Goal: Communication & Community: Ask a question

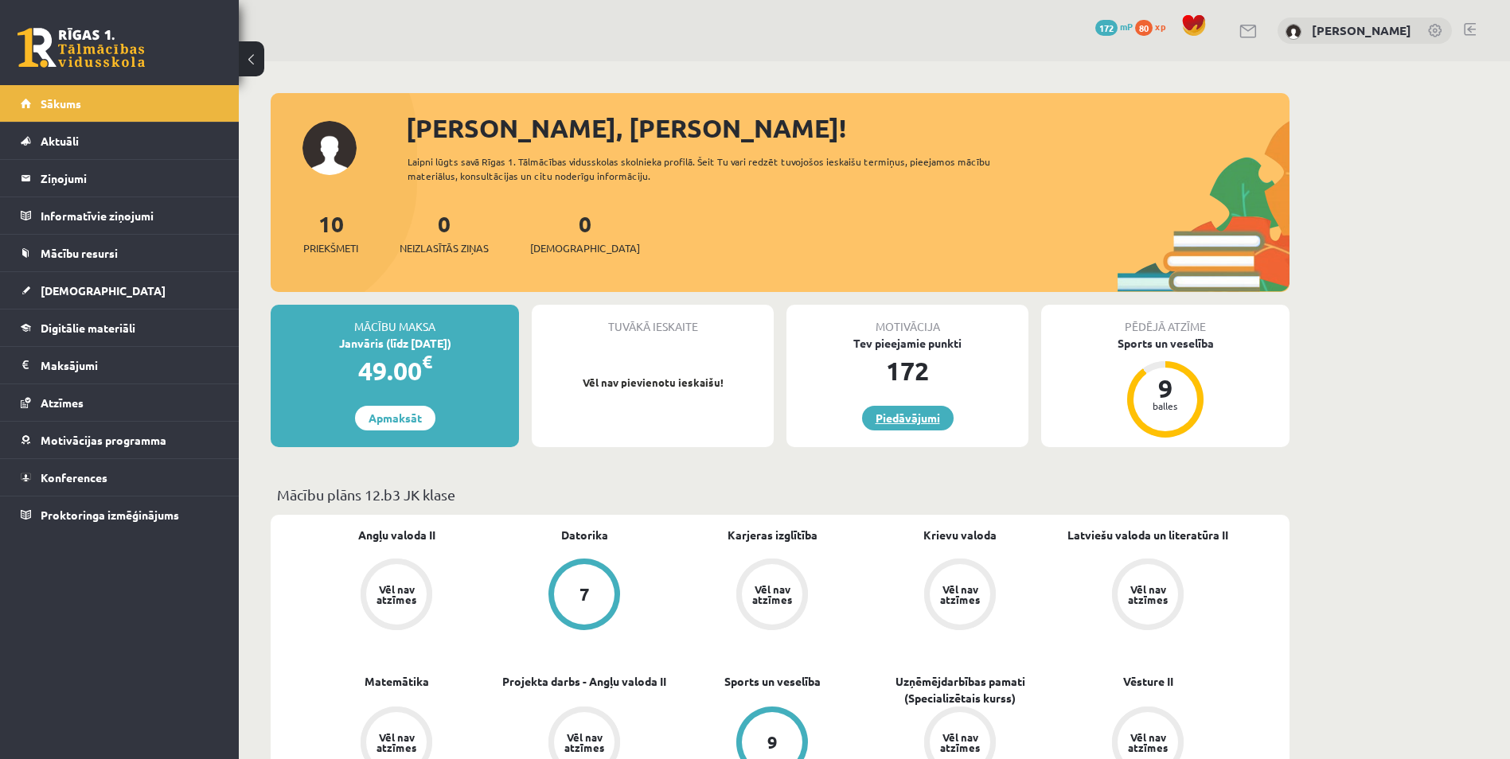
click at [907, 415] on link "Piedāvājumi" at bounding box center [908, 418] width 92 height 25
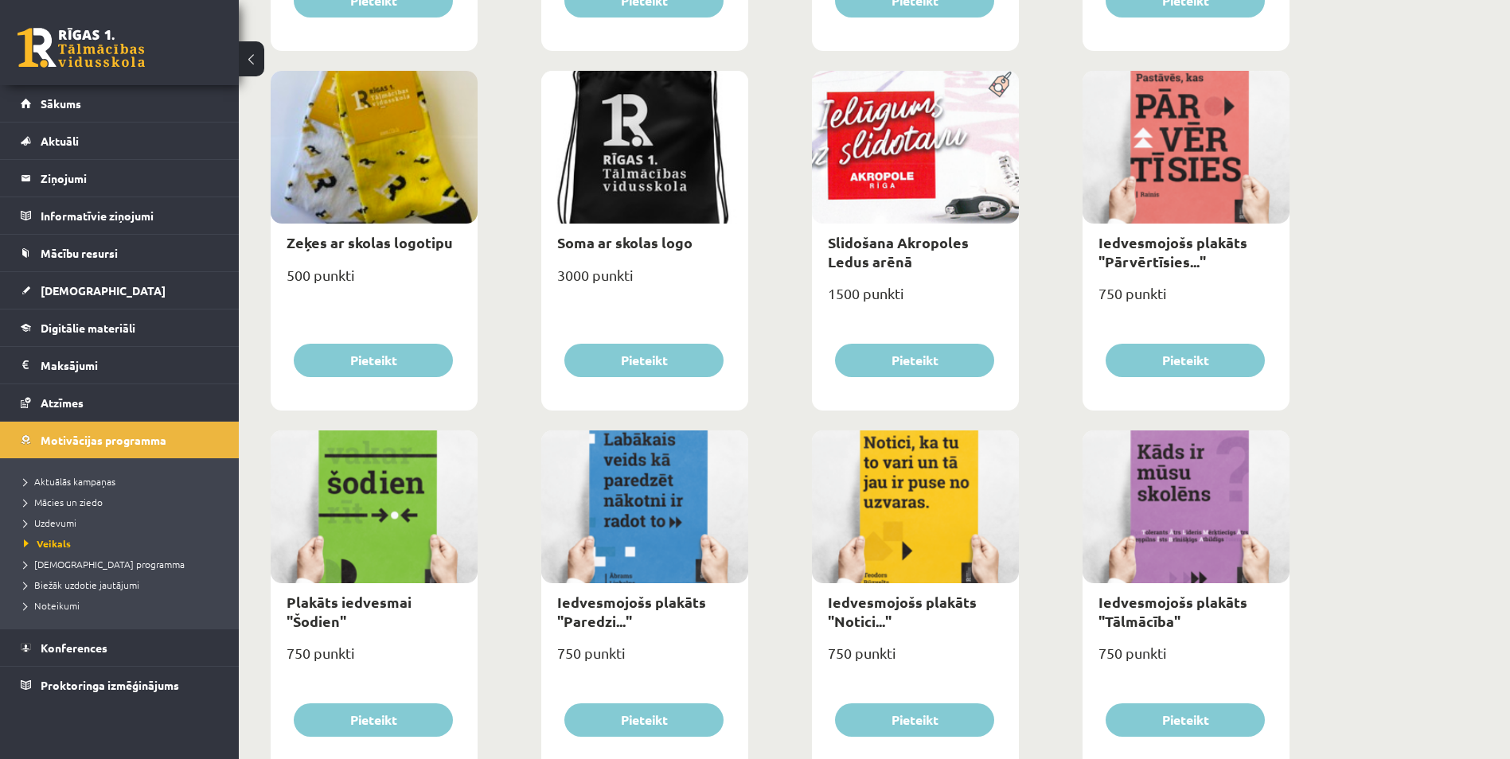
scroll to position [1273, 0]
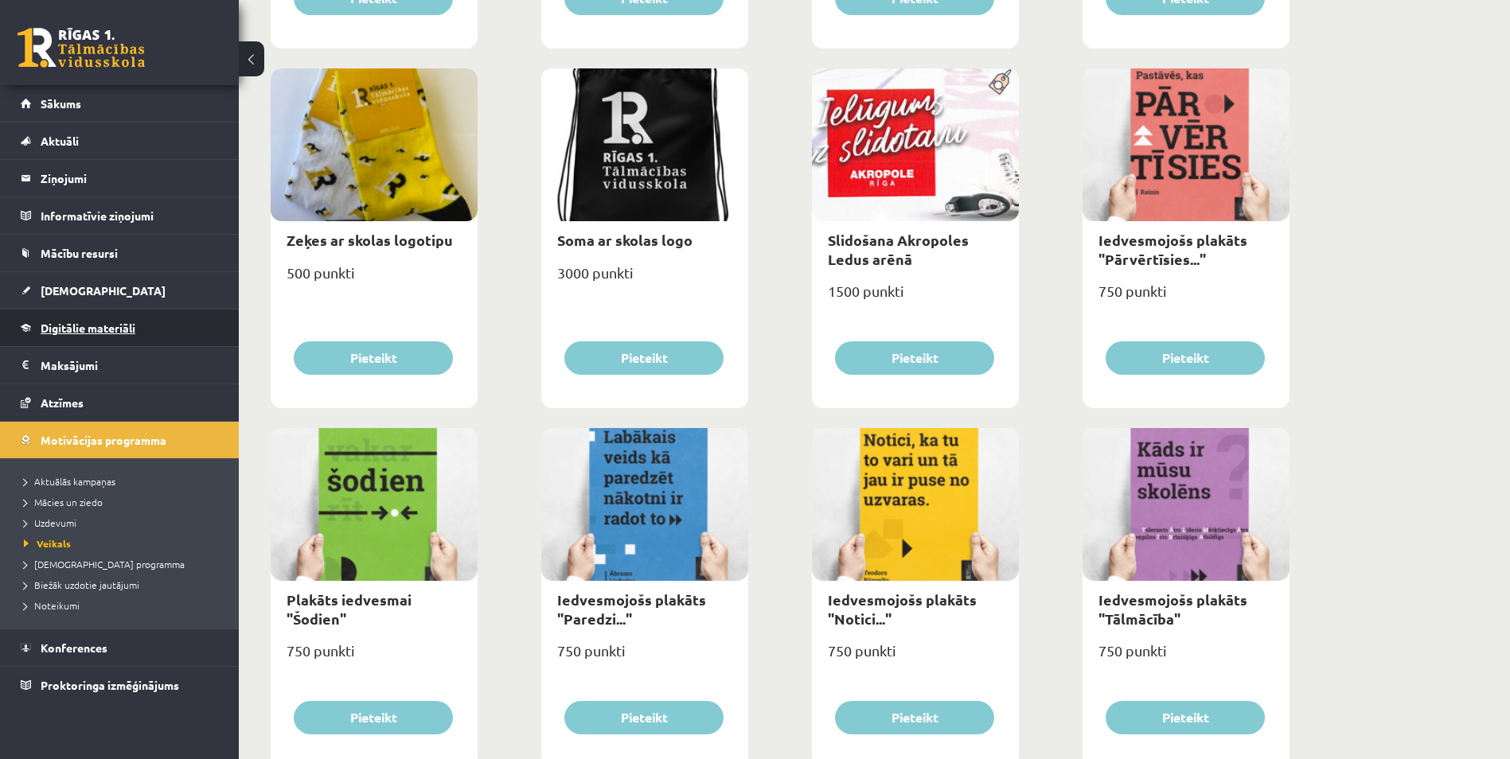
click at [96, 332] on span "Digitālie materiāli" at bounding box center [88, 328] width 95 height 14
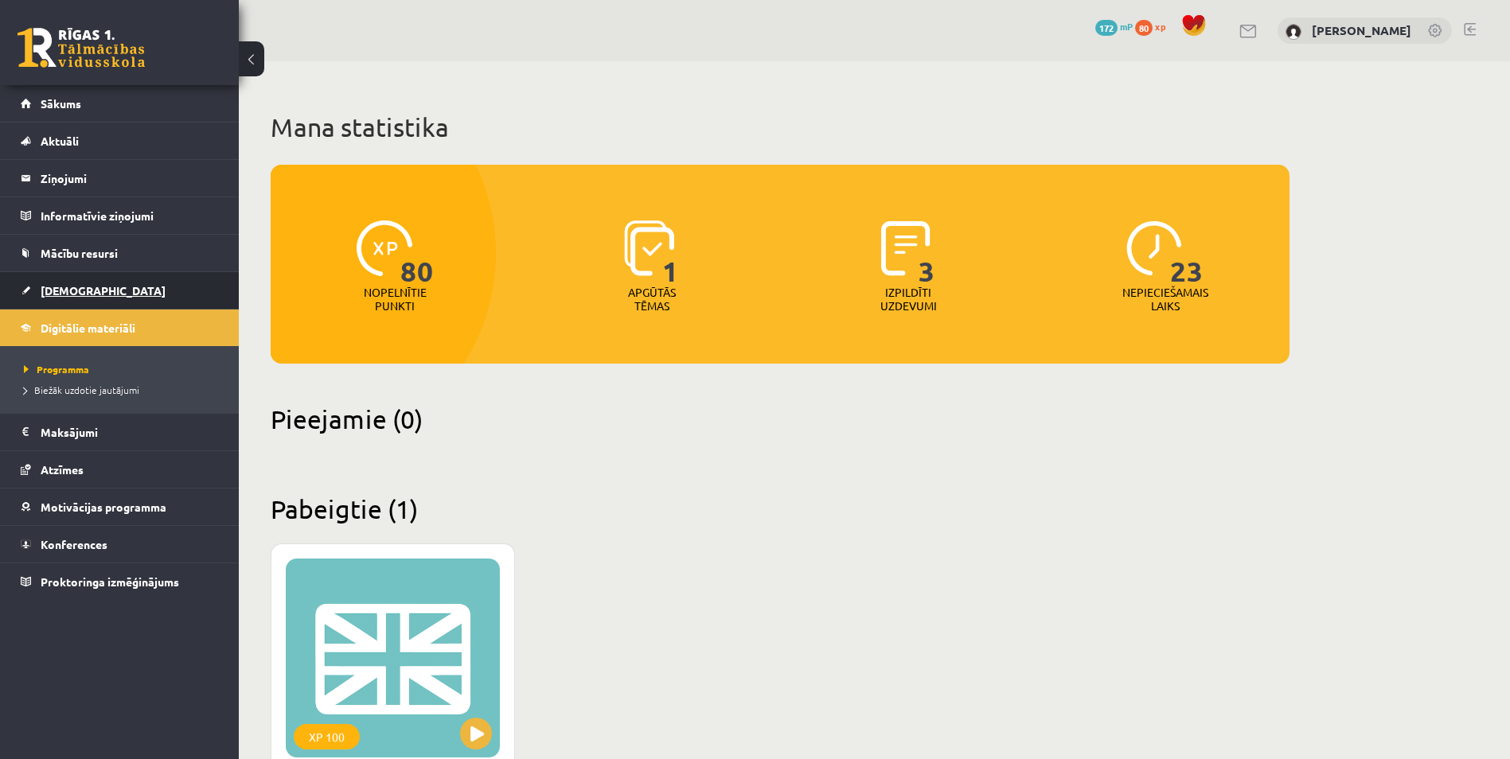
click at [116, 291] on link "[DEMOGRAPHIC_DATA]" at bounding box center [120, 290] width 198 height 37
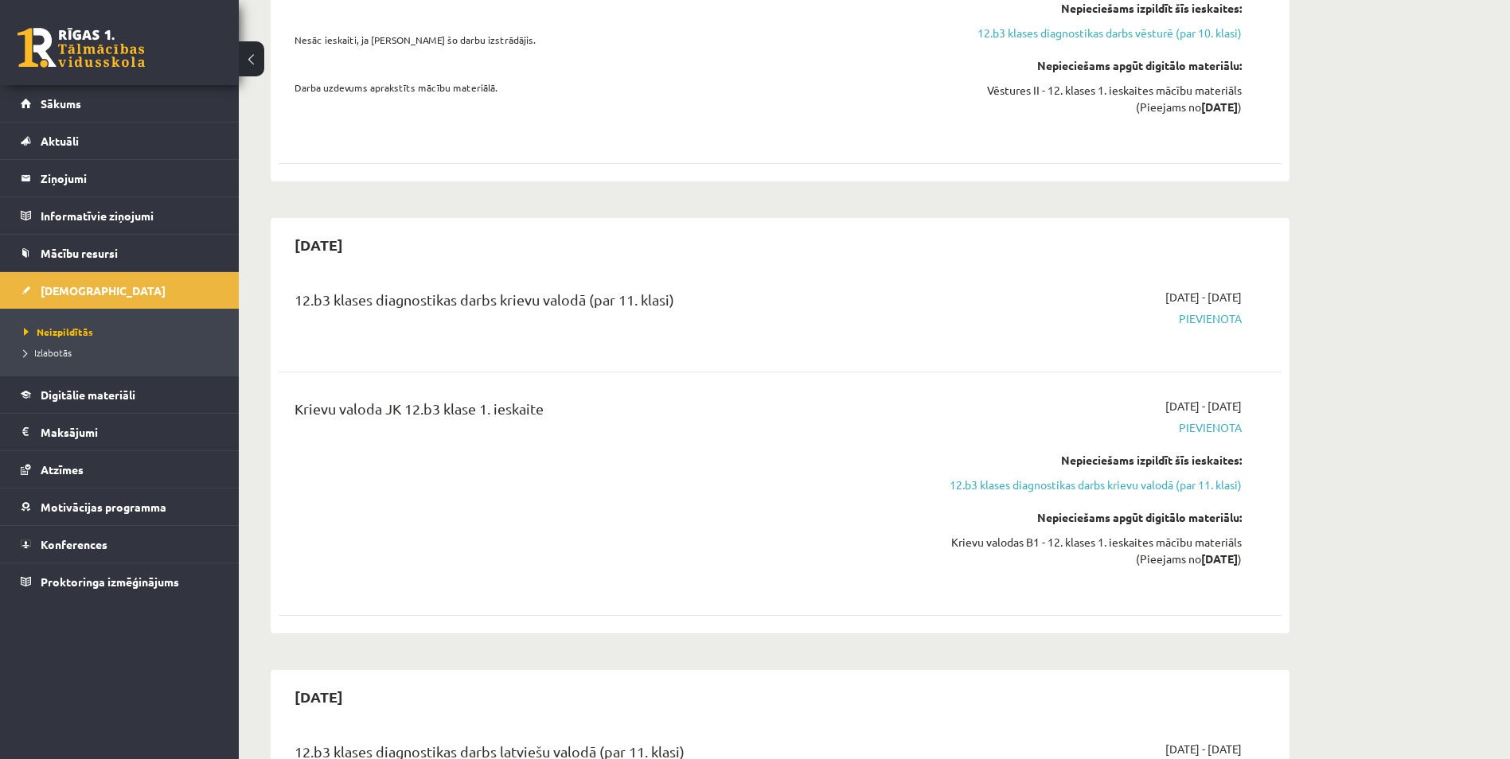
scroll to position [796, 0]
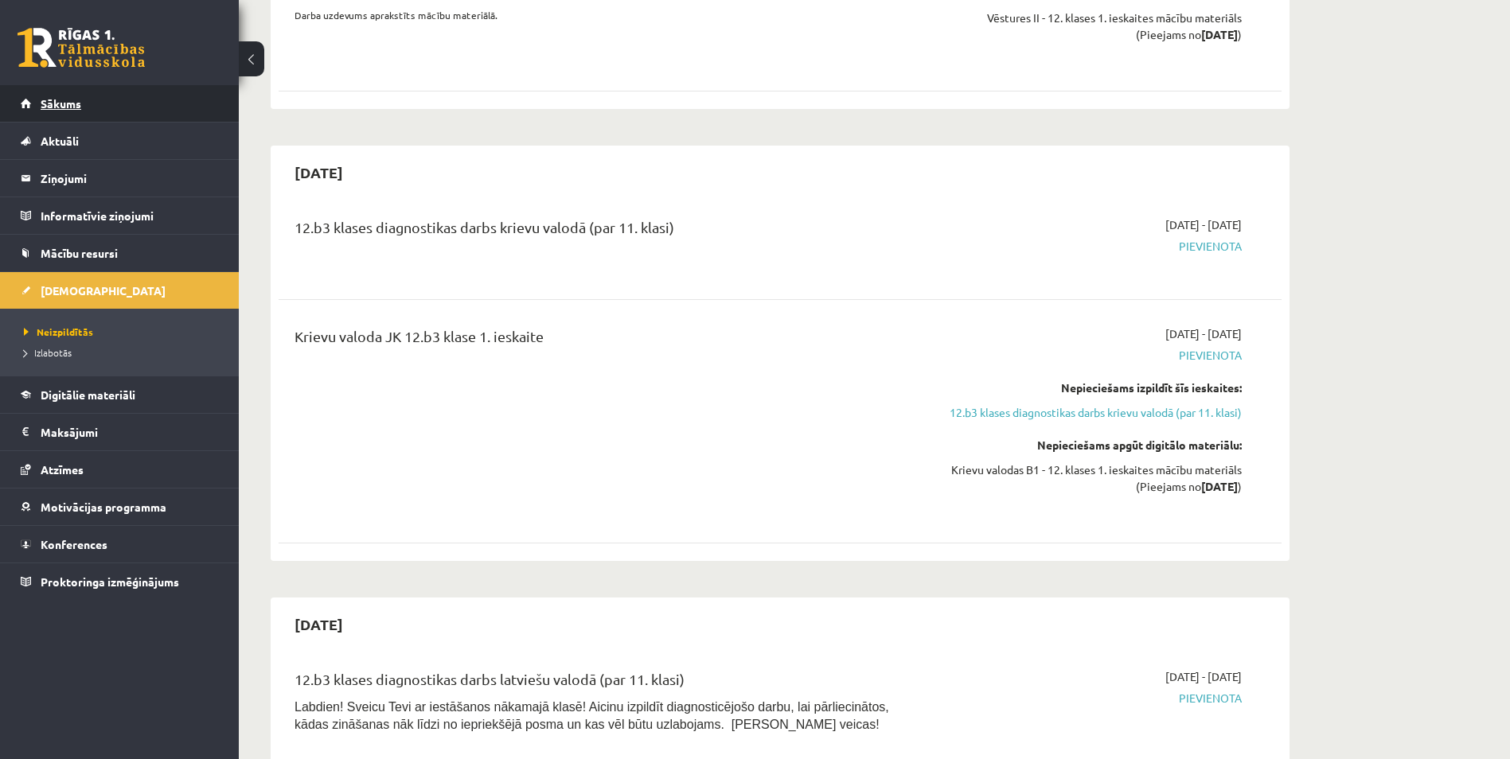
click at [96, 86] on link "Sākums" at bounding box center [120, 103] width 198 height 37
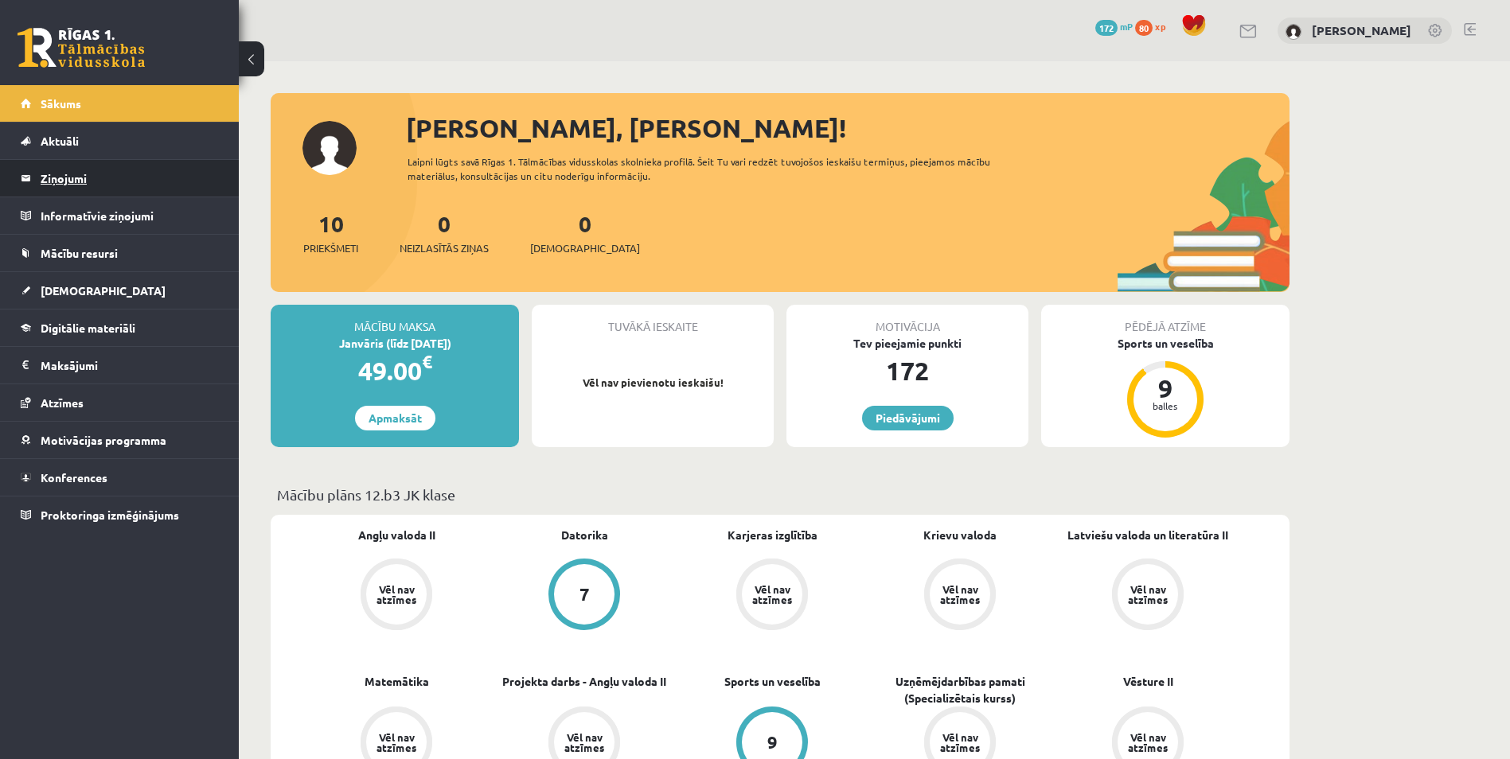
click at [118, 181] on legend "Ziņojumi 0" at bounding box center [130, 178] width 178 height 37
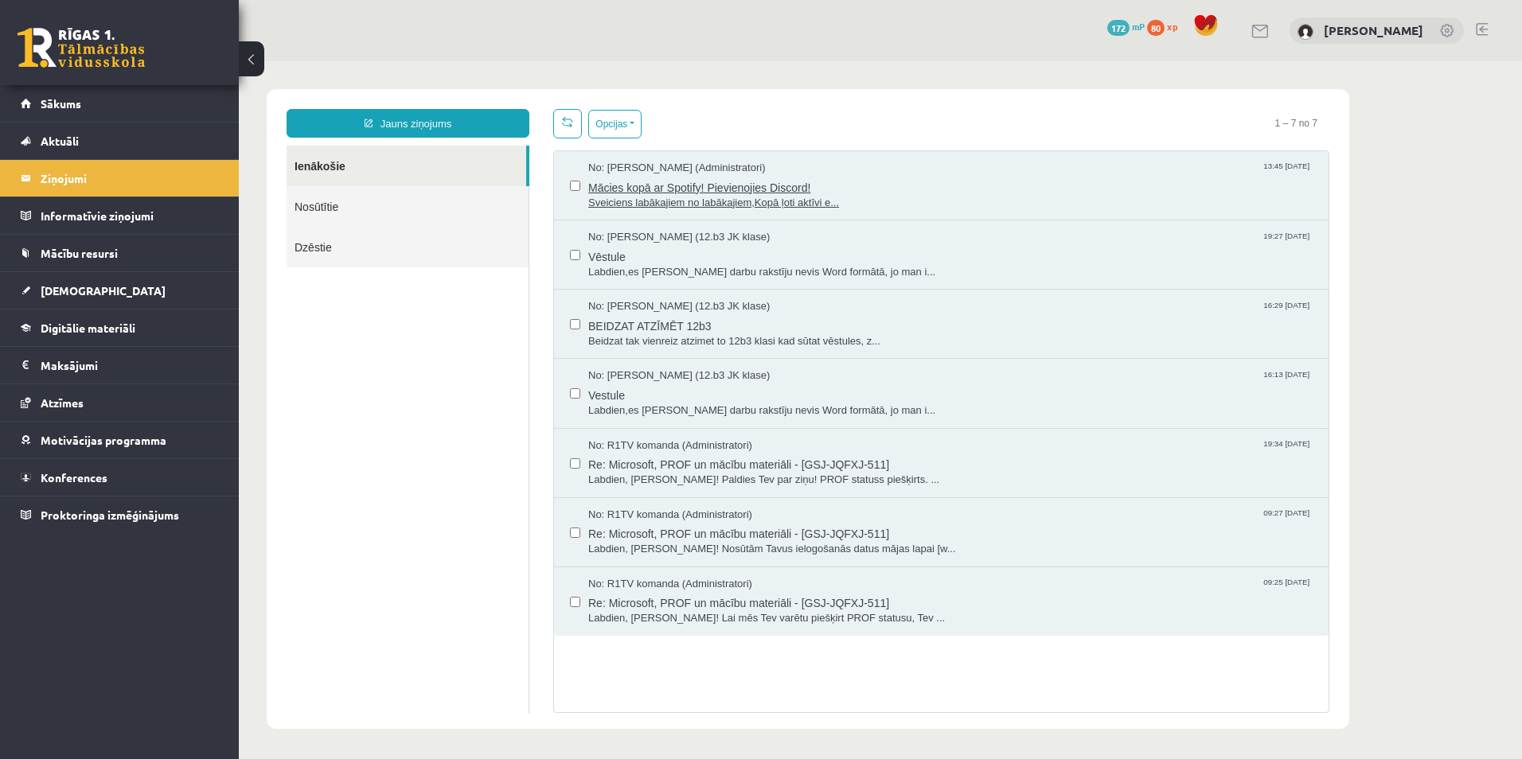
click at [632, 196] on span "Sveiciens labākajiem no labākajiem,Kopā ļoti aktīvi e..." at bounding box center [950, 203] width 724 height 15
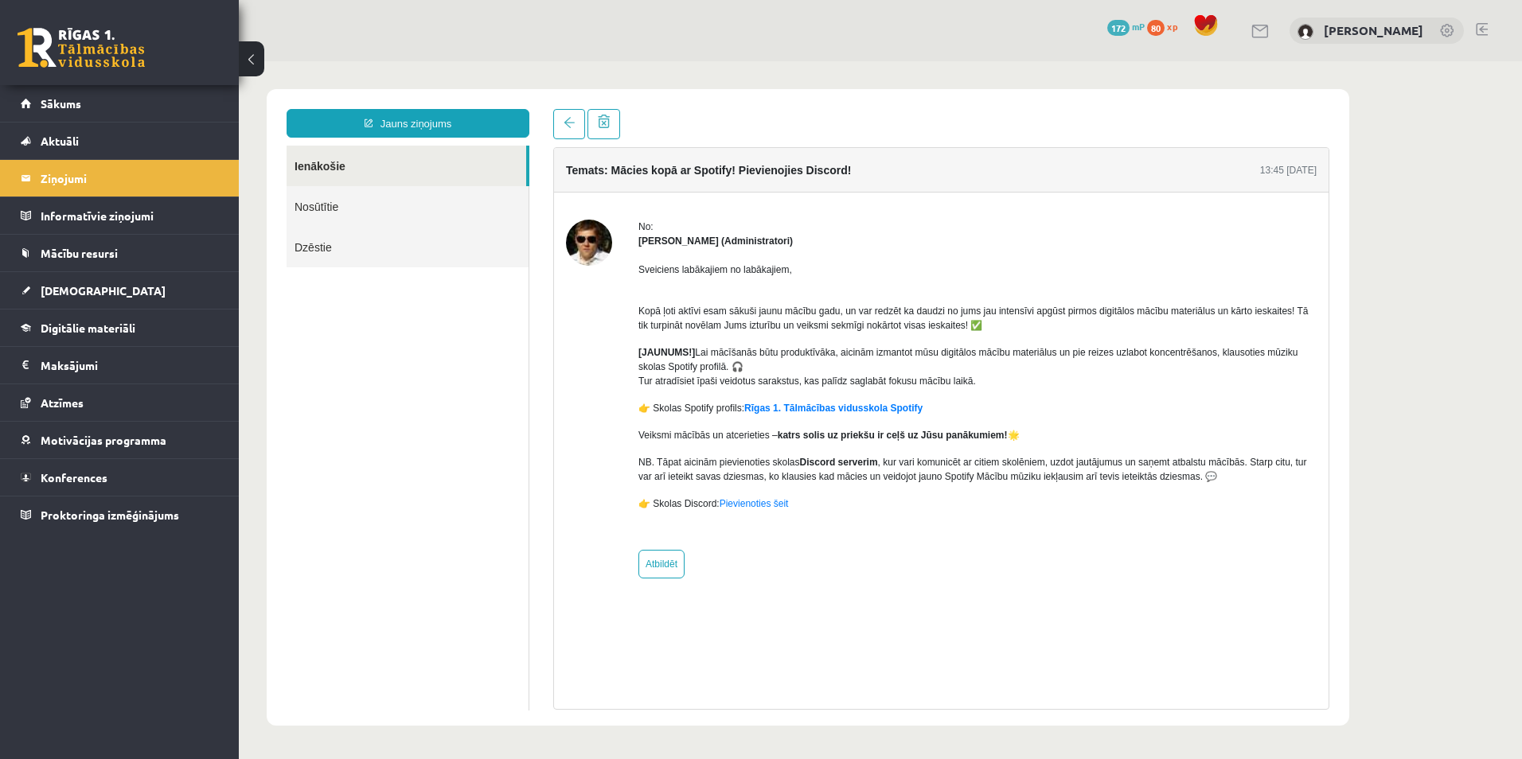
click at [413, 167] on link "Ienākošie" at bounding box center [407, 166] width 240 height 41
